Goal: Communication & Community: Answer question/provide support

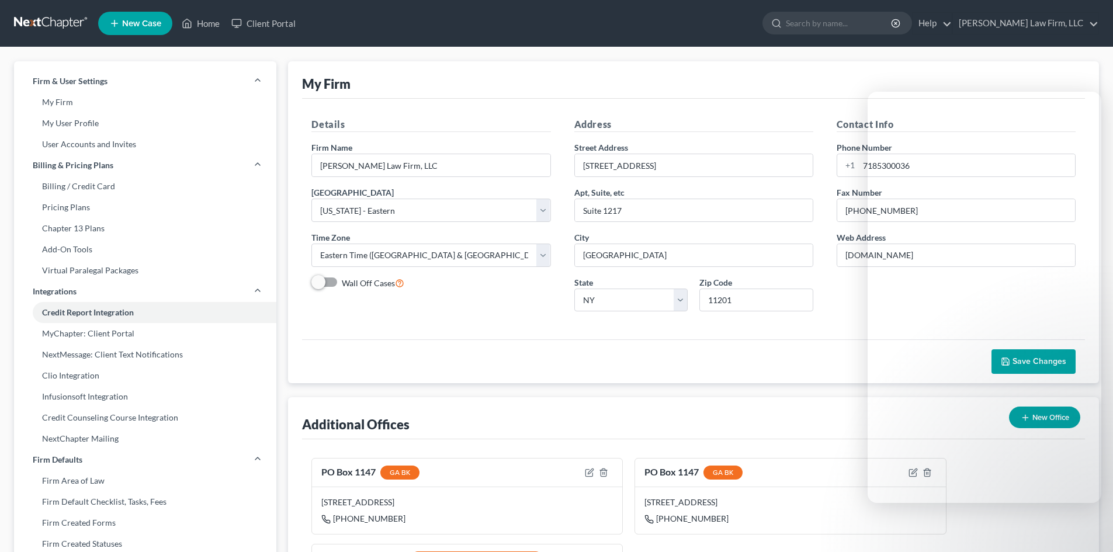
select select "53"
select select "24"
select select "35"
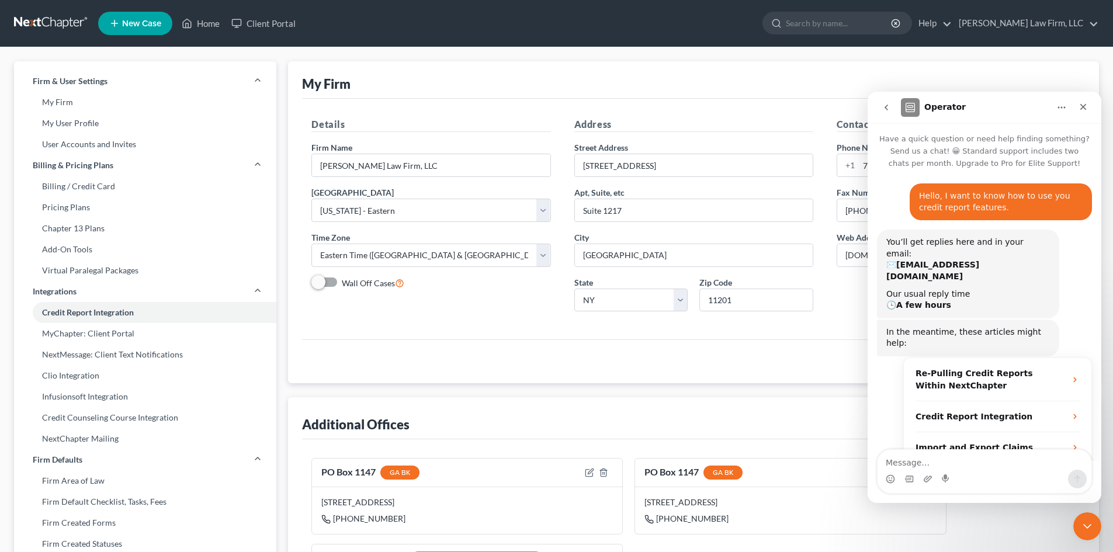
scroll to position [761, 0]
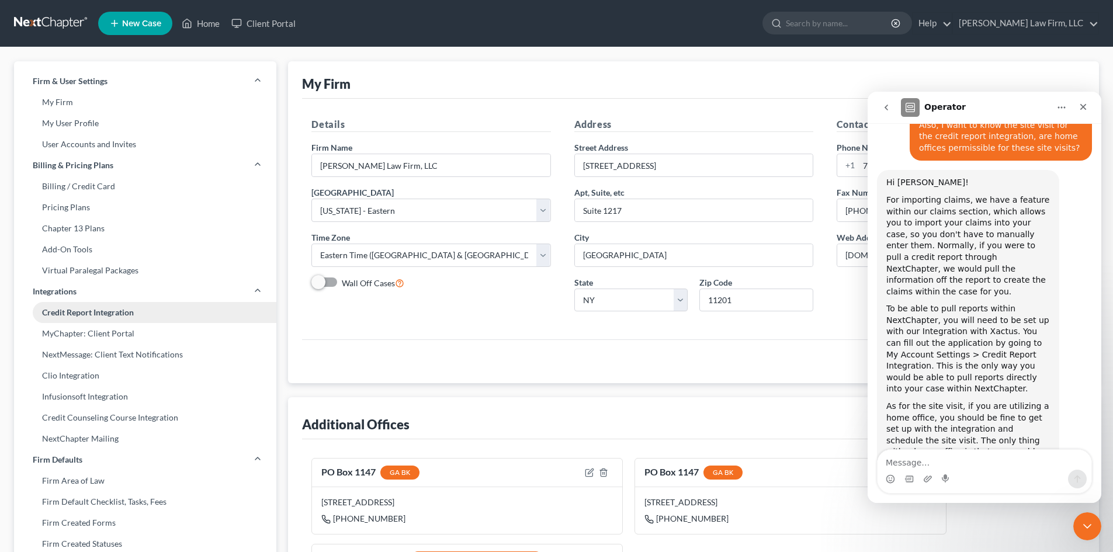
click at [91, 311] on link "Credit Report Integration" at bounding box center [145, 312] width 262 height 21
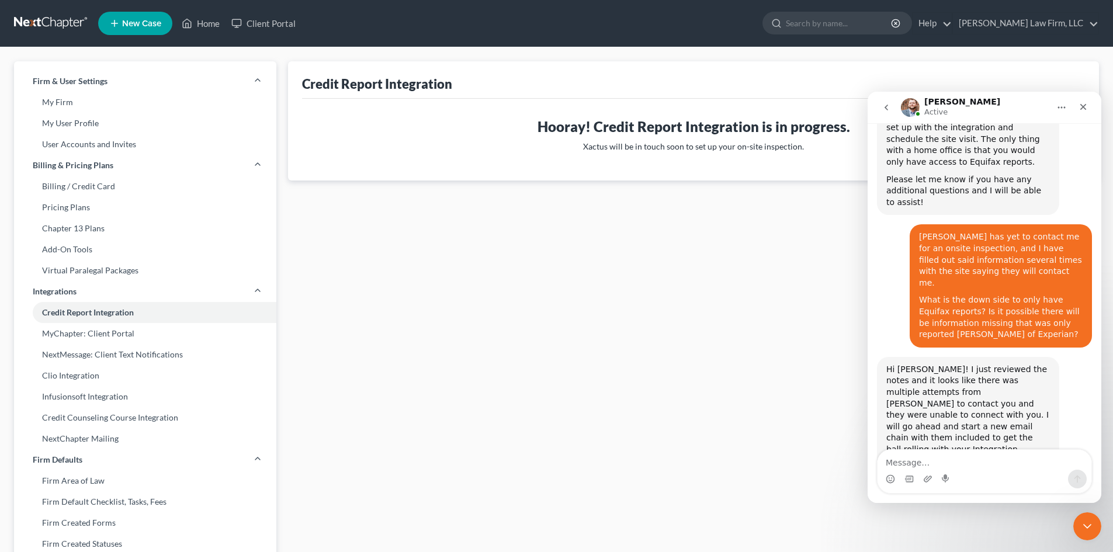
scroll to position [1063, 0]
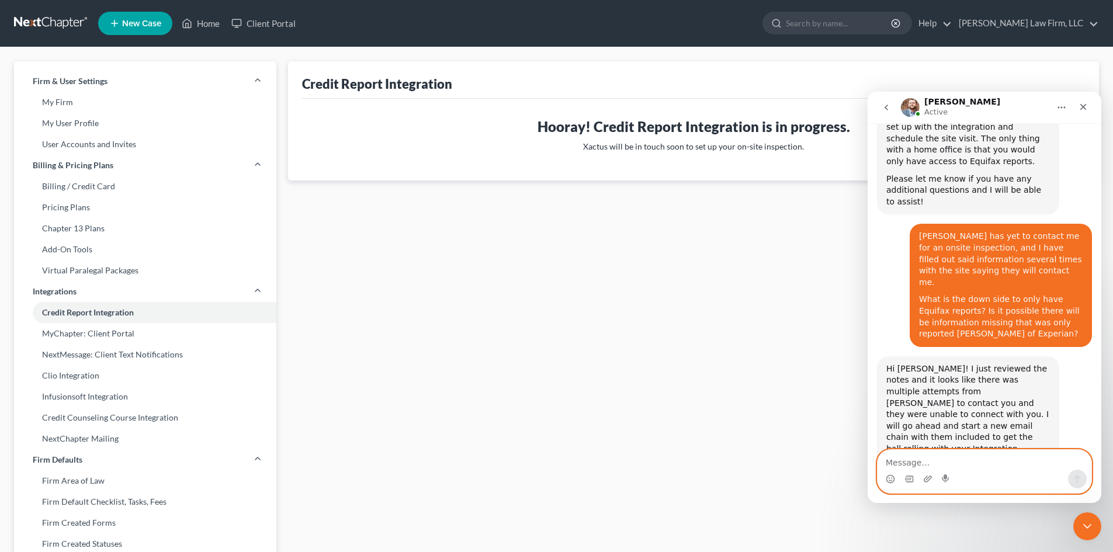
click at [943, 462] on textarea "Message…" at bounding box center [985, 460] width 214 height 20
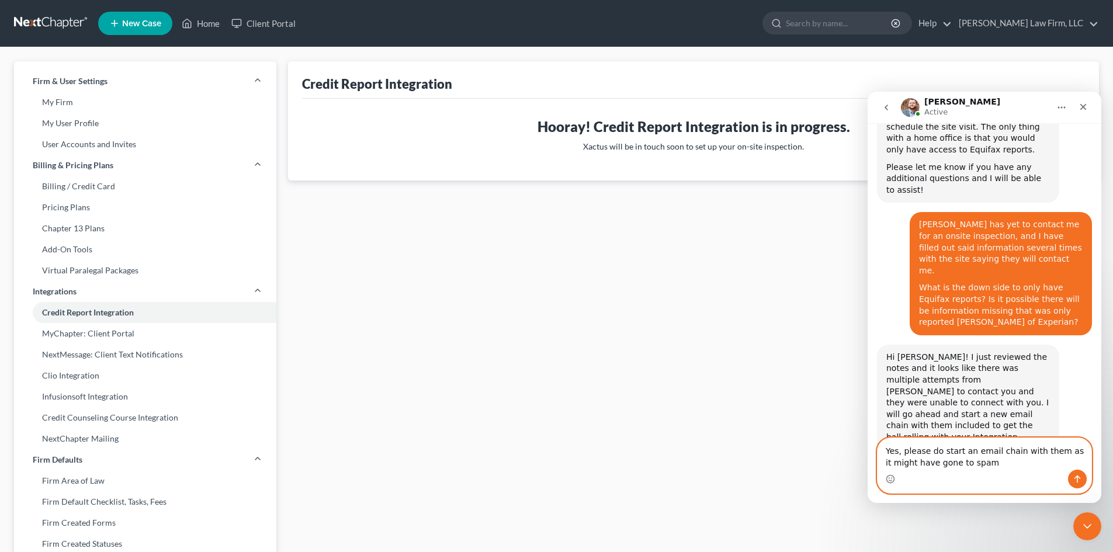
type textarea "Yes, please do start an email chain with them as it might have gone to spam"
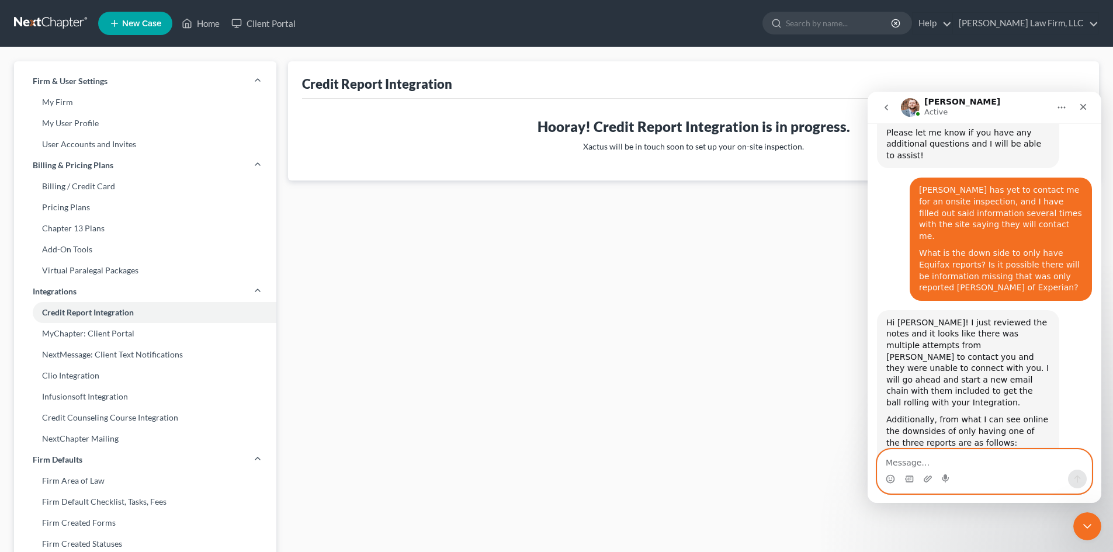
scroll to position [1144, 0]
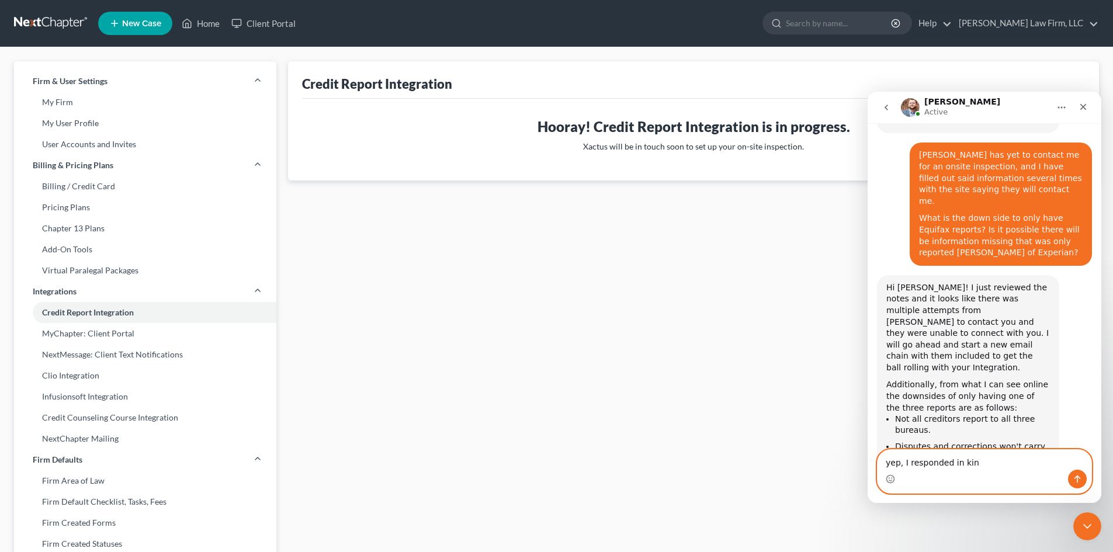
type textarea "yep, I responded in kind"
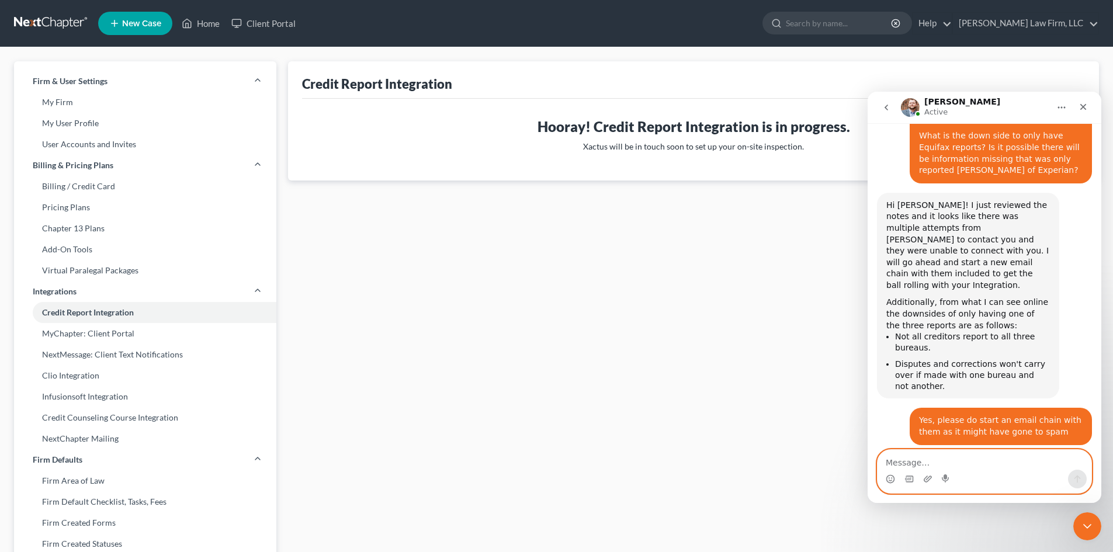
scroll to position [1237, 0]
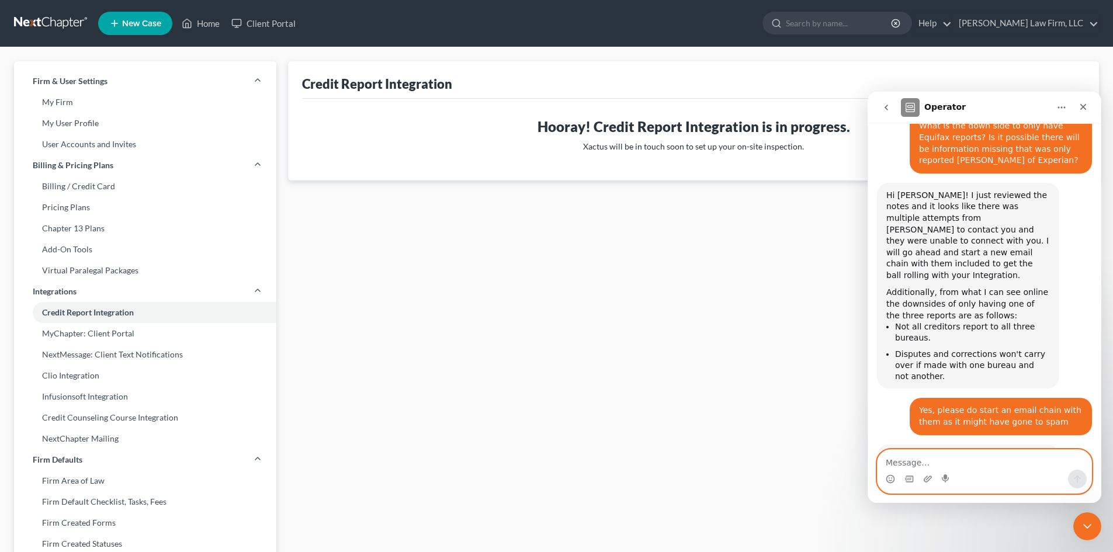
click at [962, 456] on textarea "Message…" at bounding box center [985, 460] width 214 height 20
type textarea "Thanks, will do"
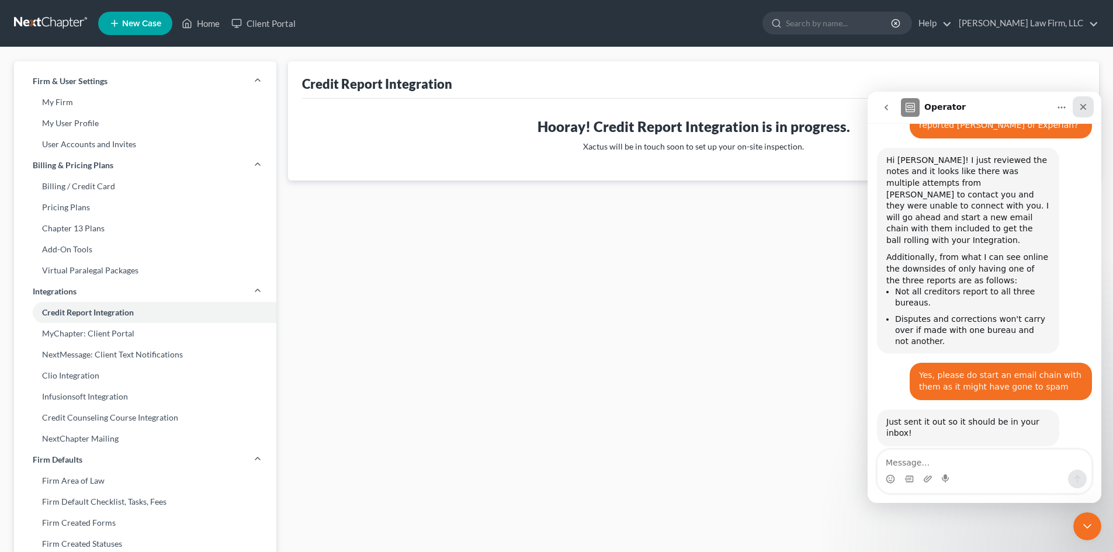
click at [1079, 112] on div "Close" at bounding box center [1083, 106] width 21 height 21
